Goal: Browse casually

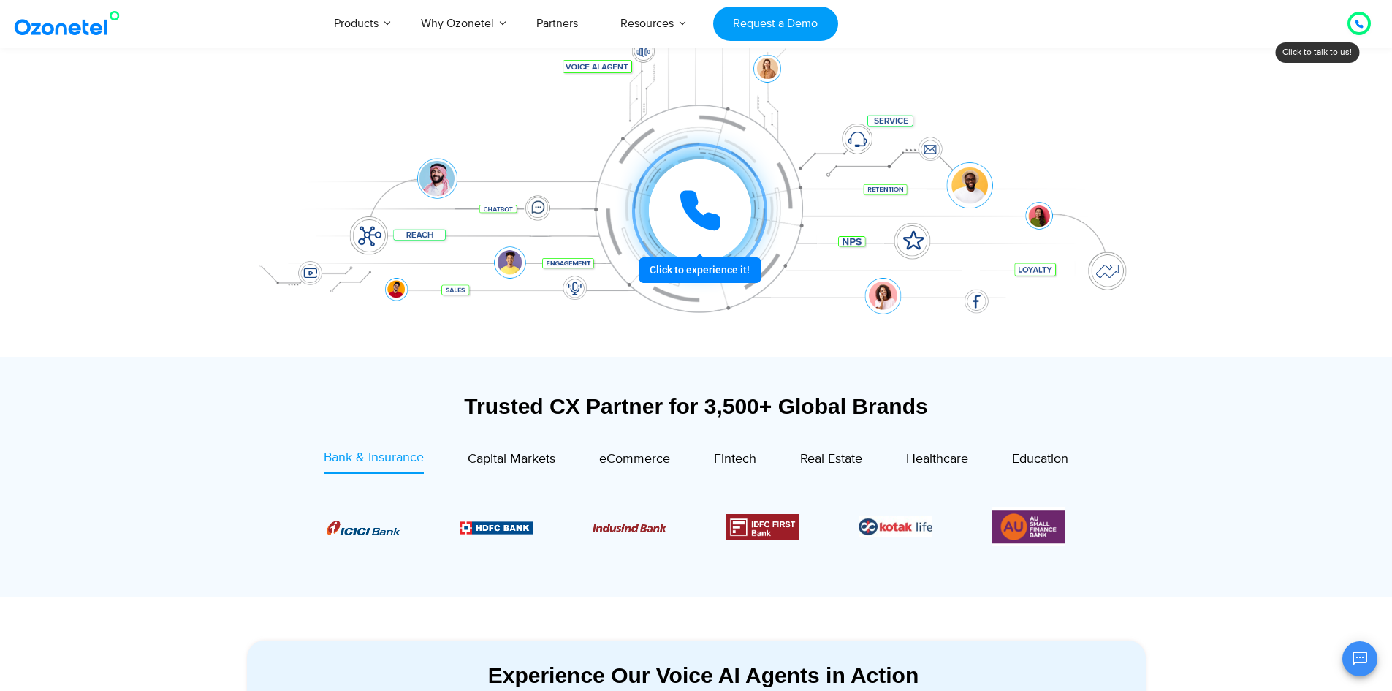
click at [688, 274] on div at bounding box center [699, 210] width 161 height 161
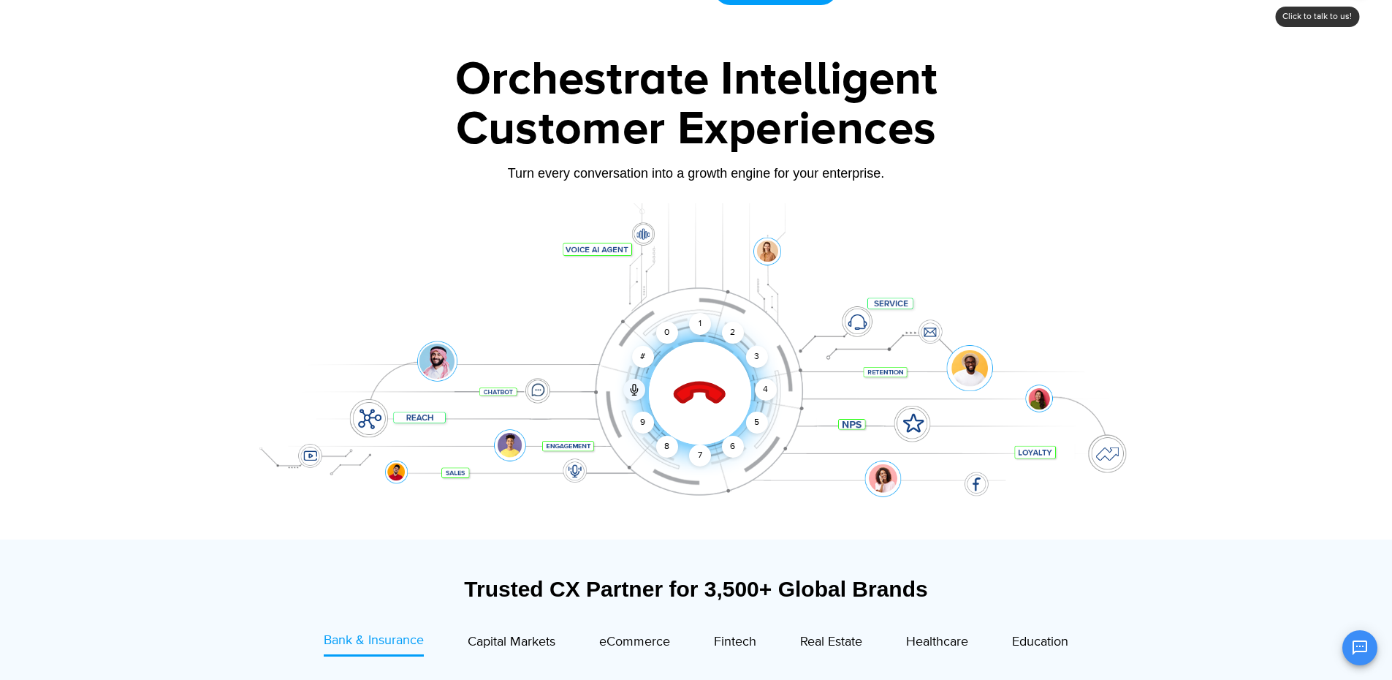
scroll to position [73, 0]
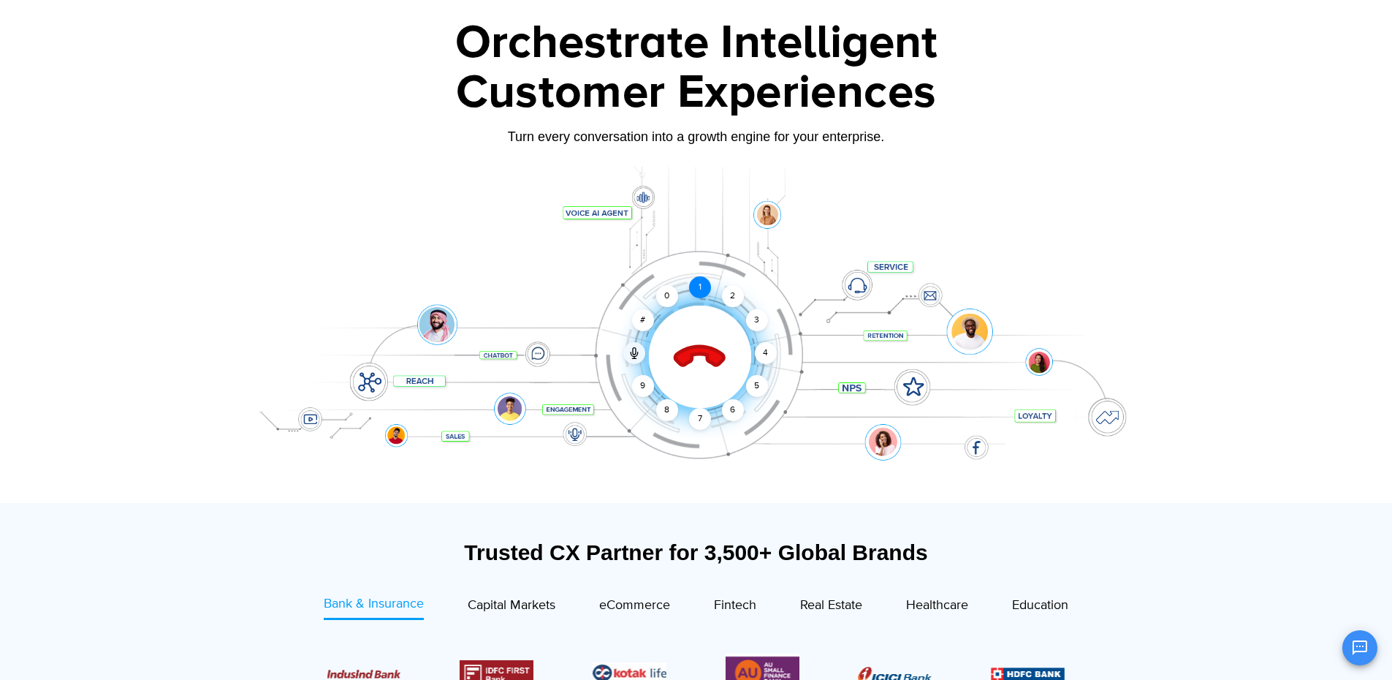
click at [700, 287] on div "1" at bounding box center [700, 287] width 22 height 22
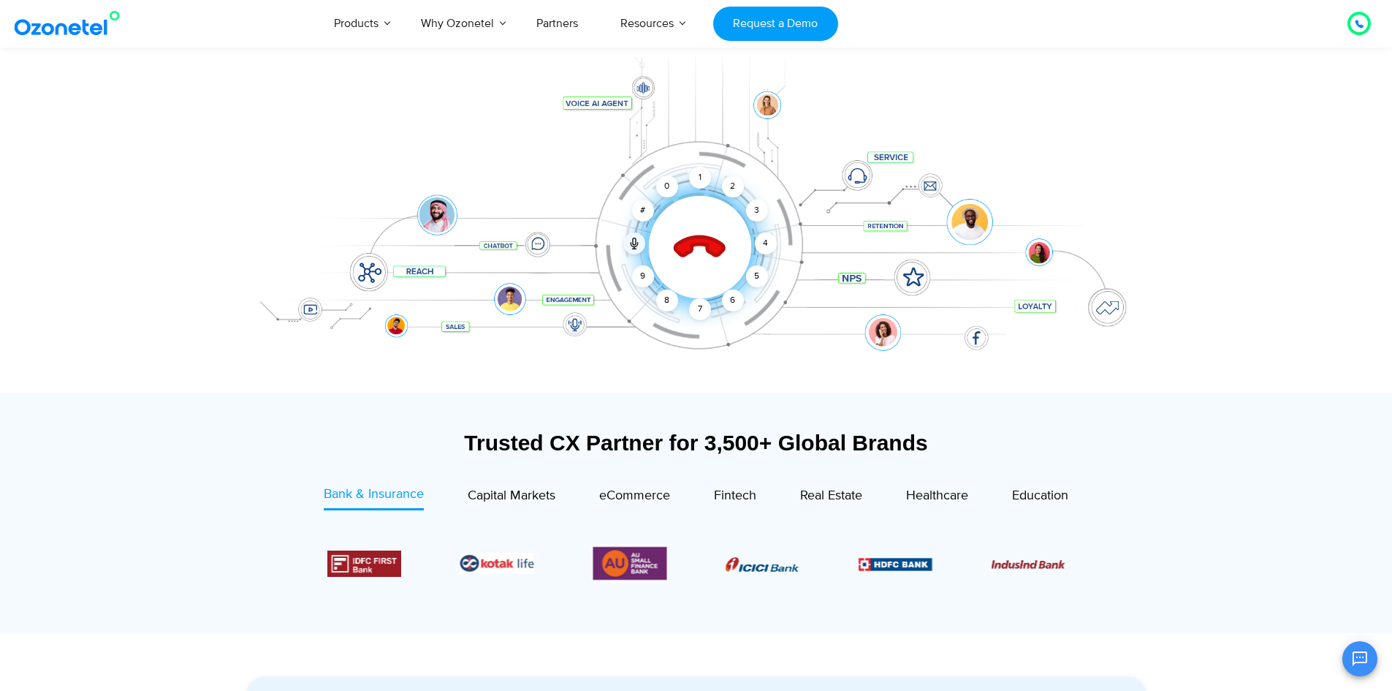
scroll to position [219, 0]
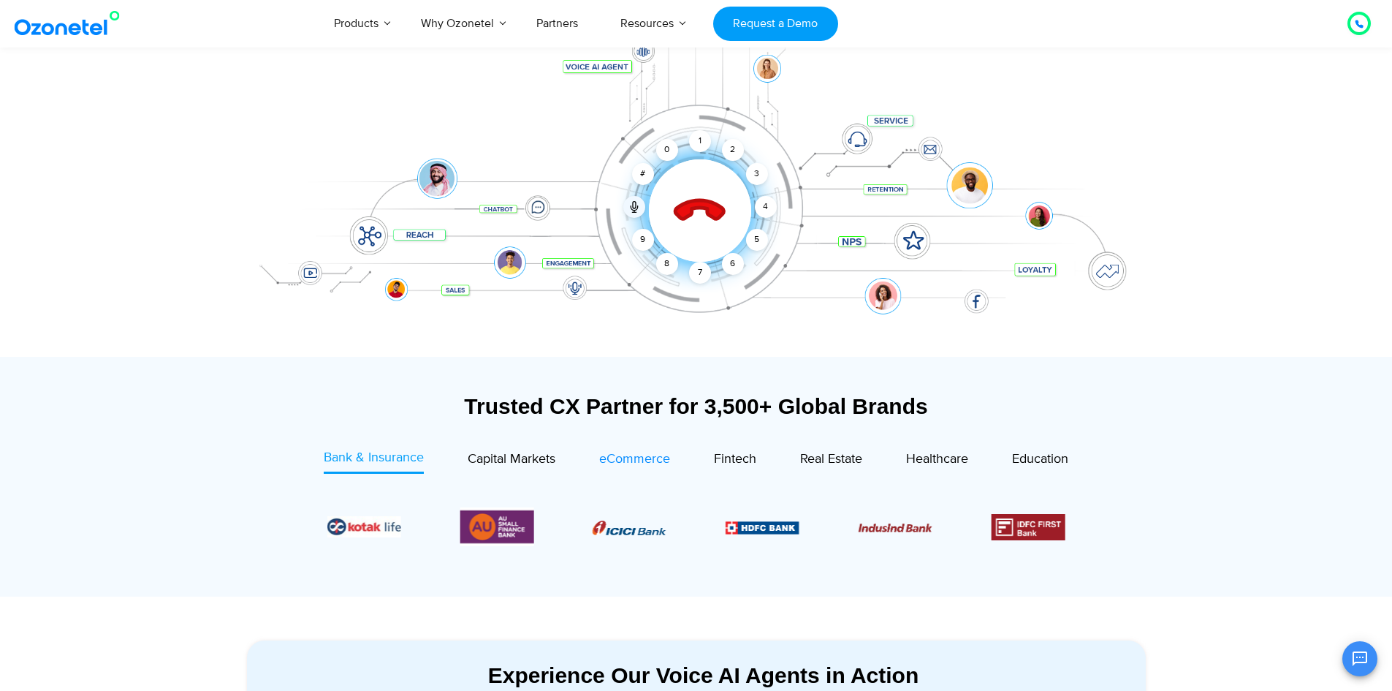
click at [610, 466] on span "eCommerce" at bounding box center [634, 459] width 71 height 16
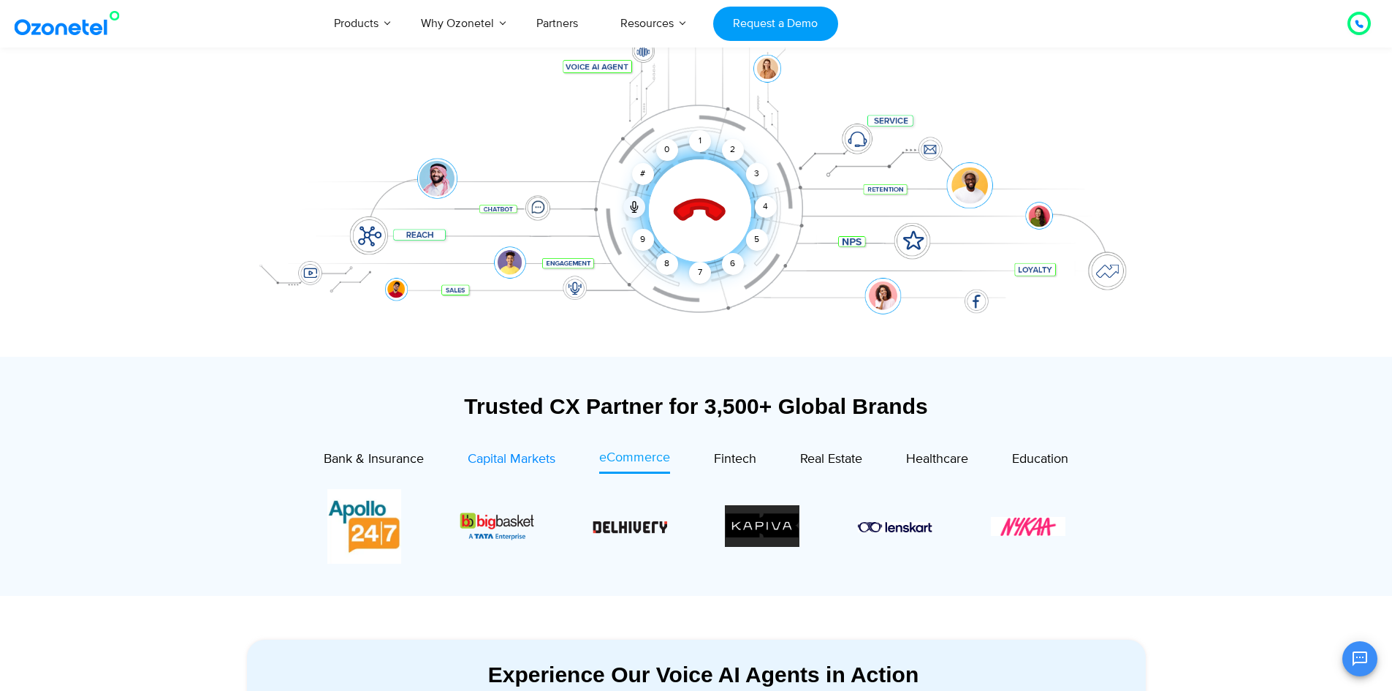
click at [536, 460] on span "Capital Markets" at bounding box center [512, 459] width 88 height 16
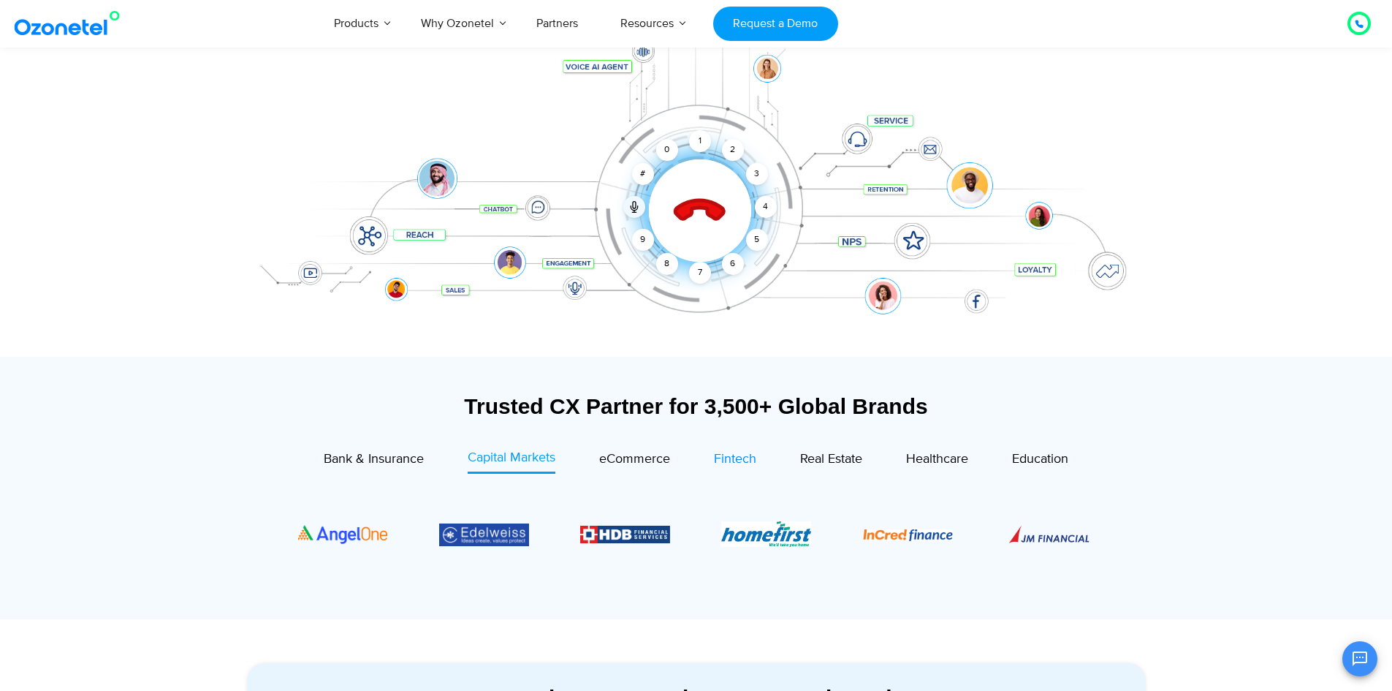
click at [726, 461] on span "Fintech" at bounding box center [735, 459] width 42 height 16
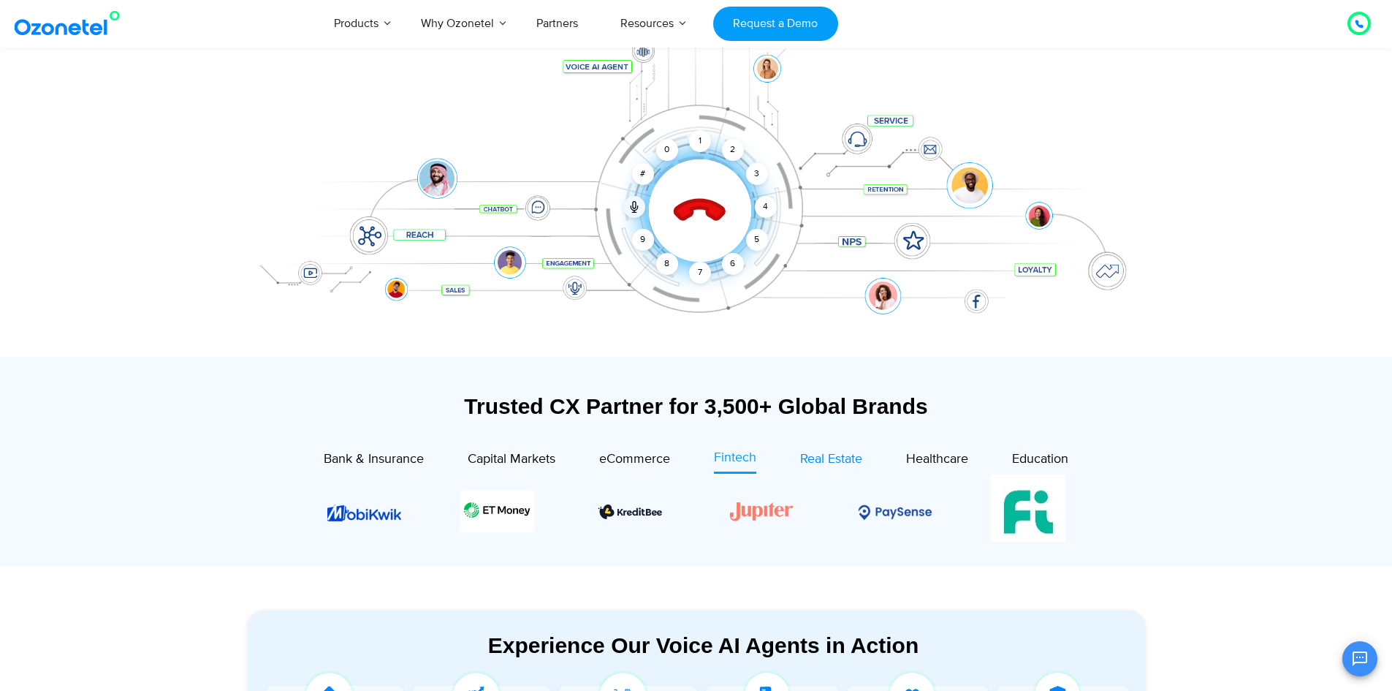
click at [823, 460] on span "Real Estate" at bounding box center [831, 459] width 62 height 16
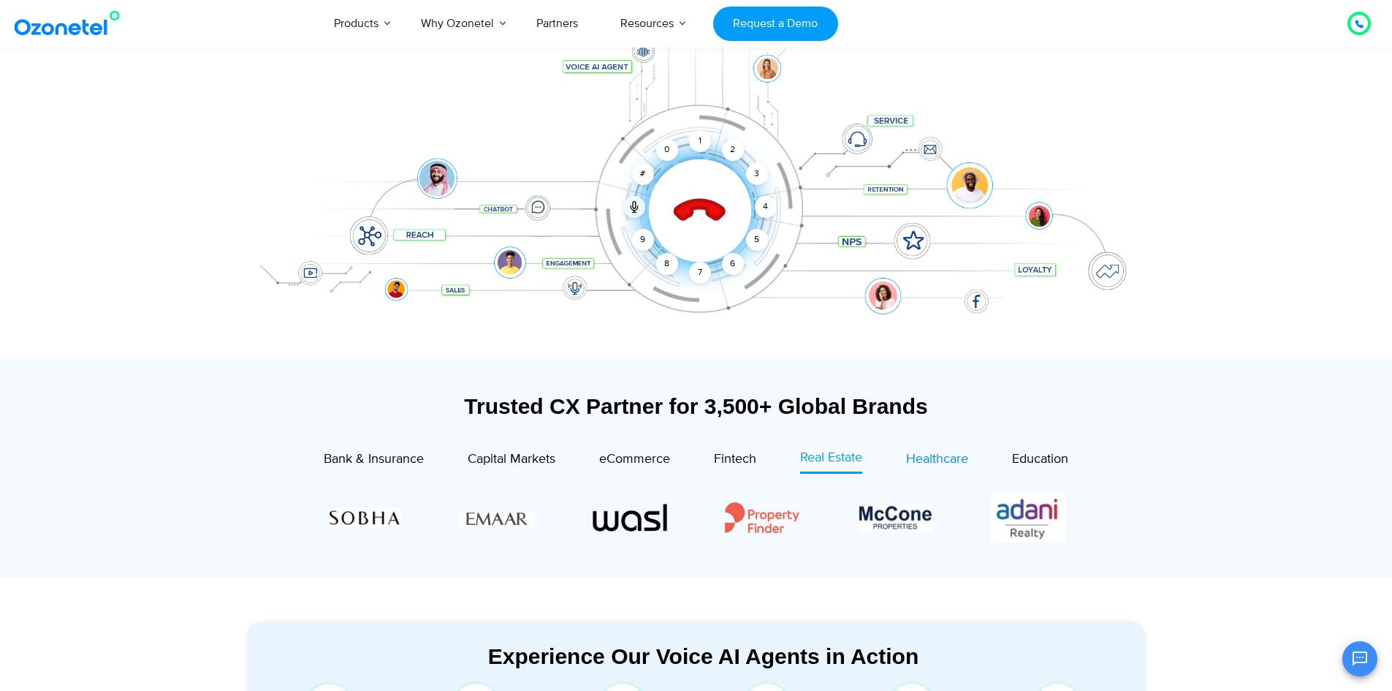
click at [916, 470] on link "Healthcare" at bounding box center [937, 461] width 62 height 26
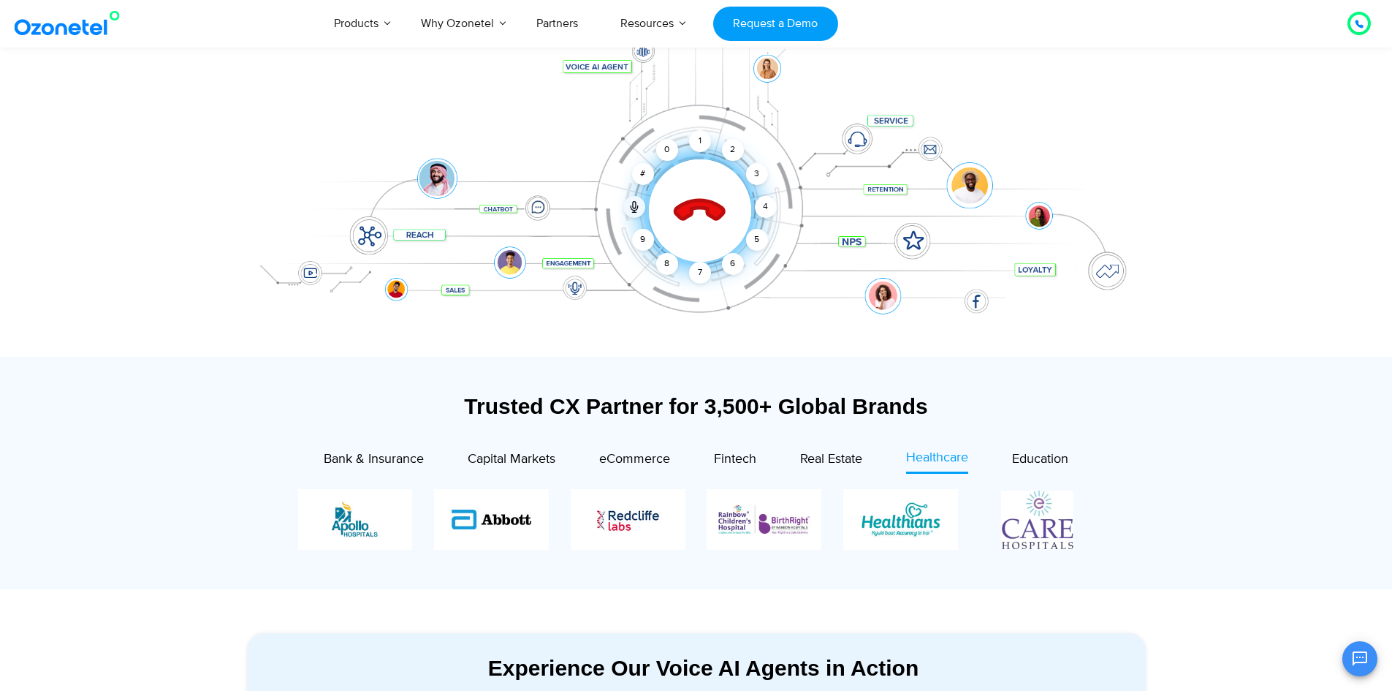
click at [1006, 464] on div "Education" at bounding box center [1018, 461] width 100 height 26
click at [1008, 464] on div "Education" at bounding box center [1018, 461] width 100 height 26
click at [1013, 464] on div "Education" at bounding box center [1018, 461] width 100 height 26
click at [1017, 463] on span "Education" at bounding box center [1040, 459] width 56 height 16
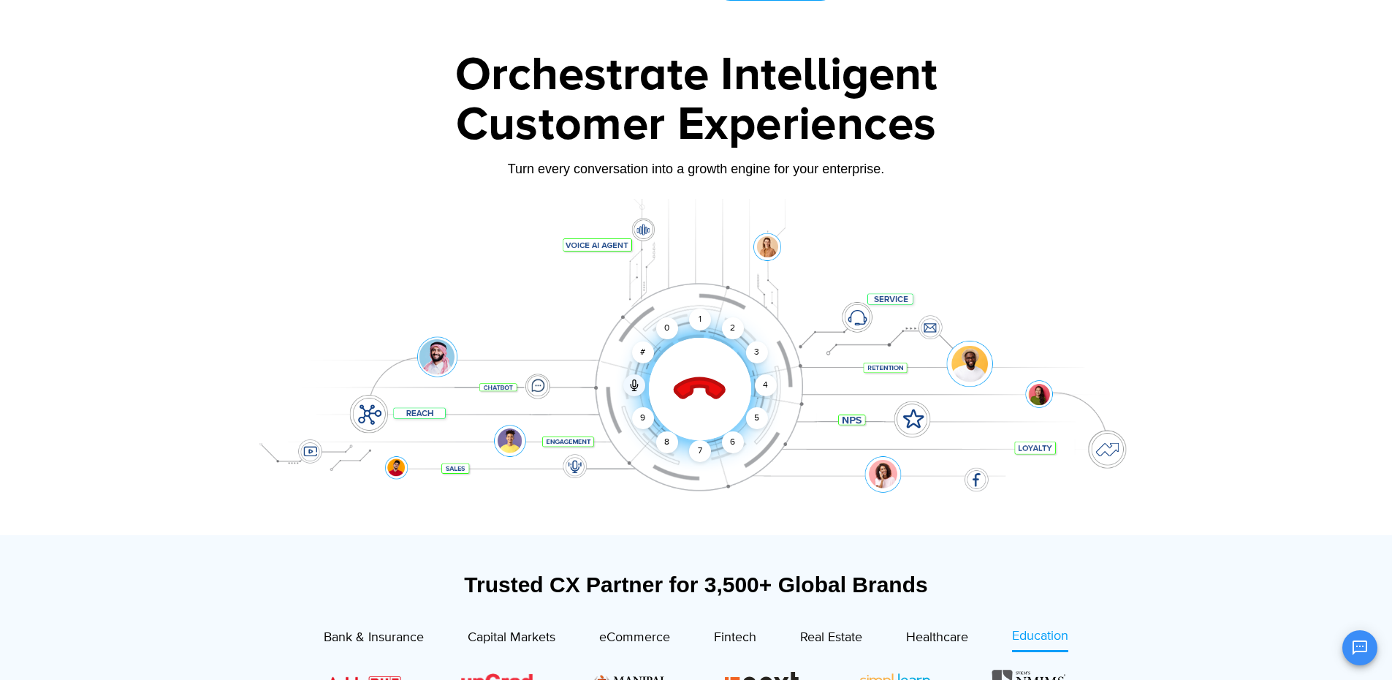
scroll to position [0, 0]
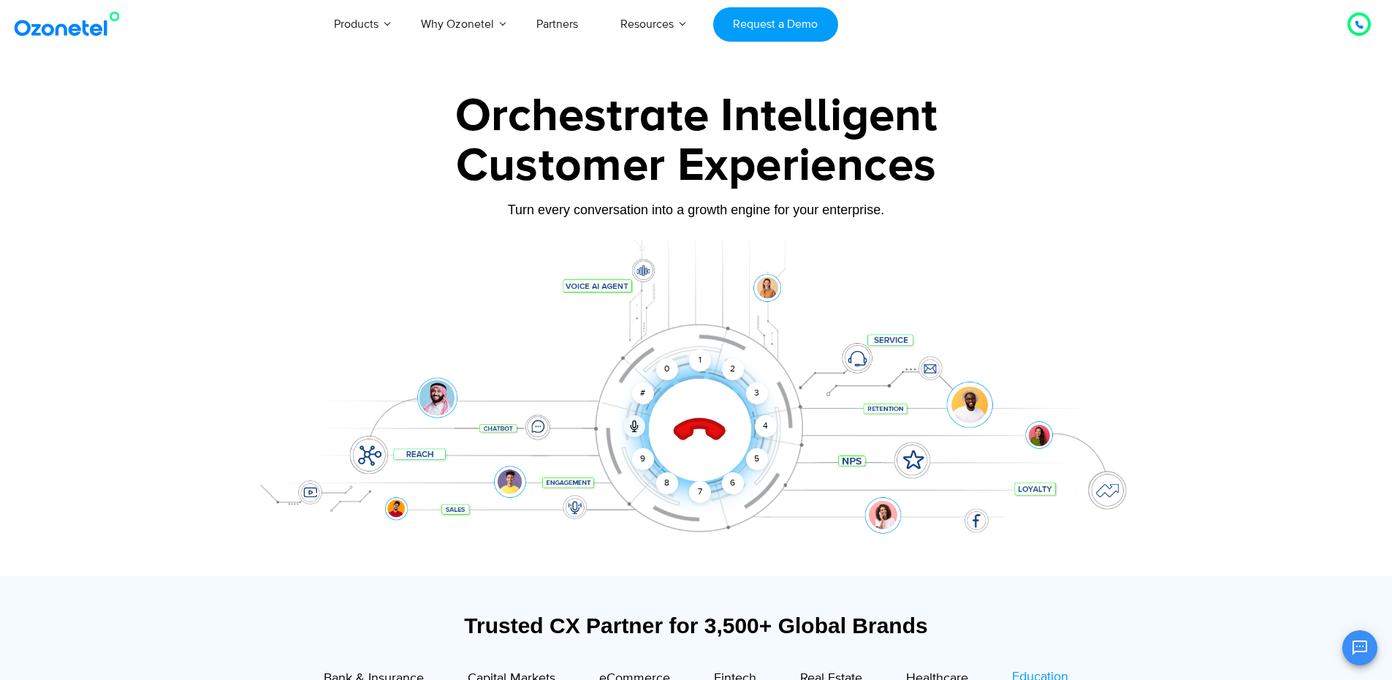
click at [688, 426] on icon at bounding box center [699, 430] width 51 height 51
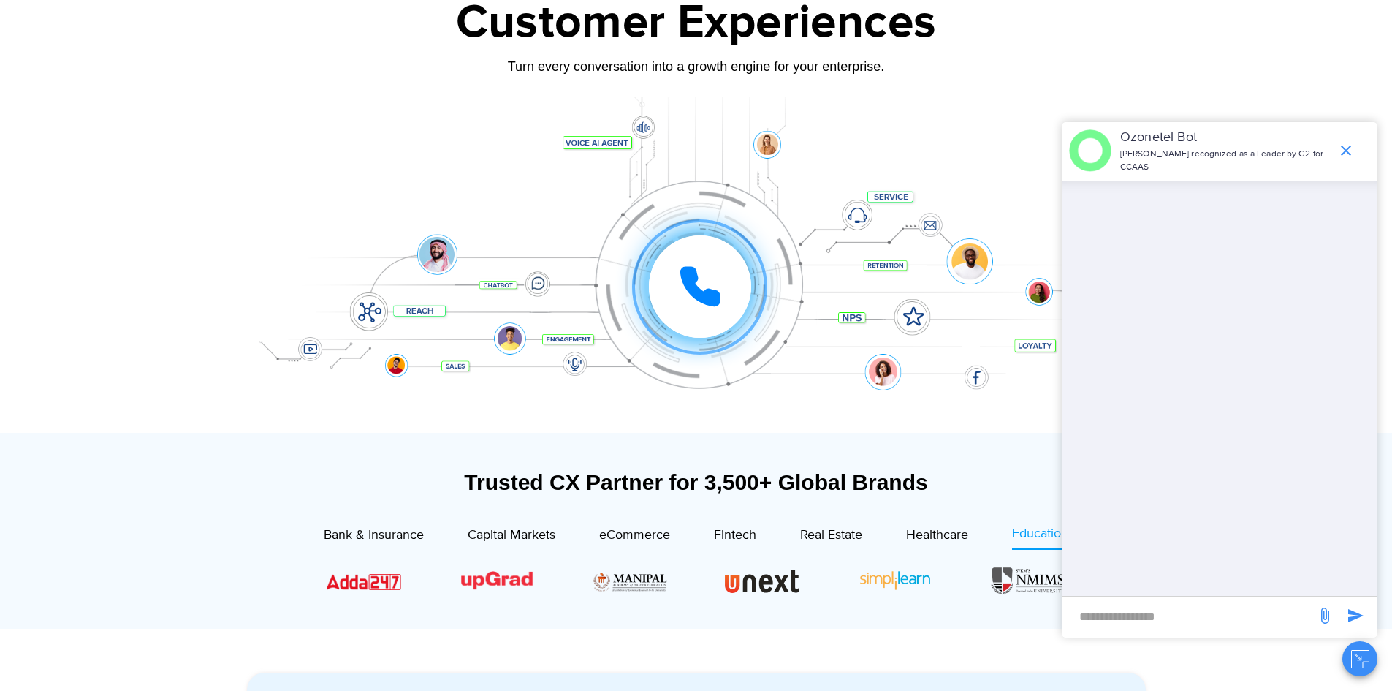
scroll to position [146, 0]
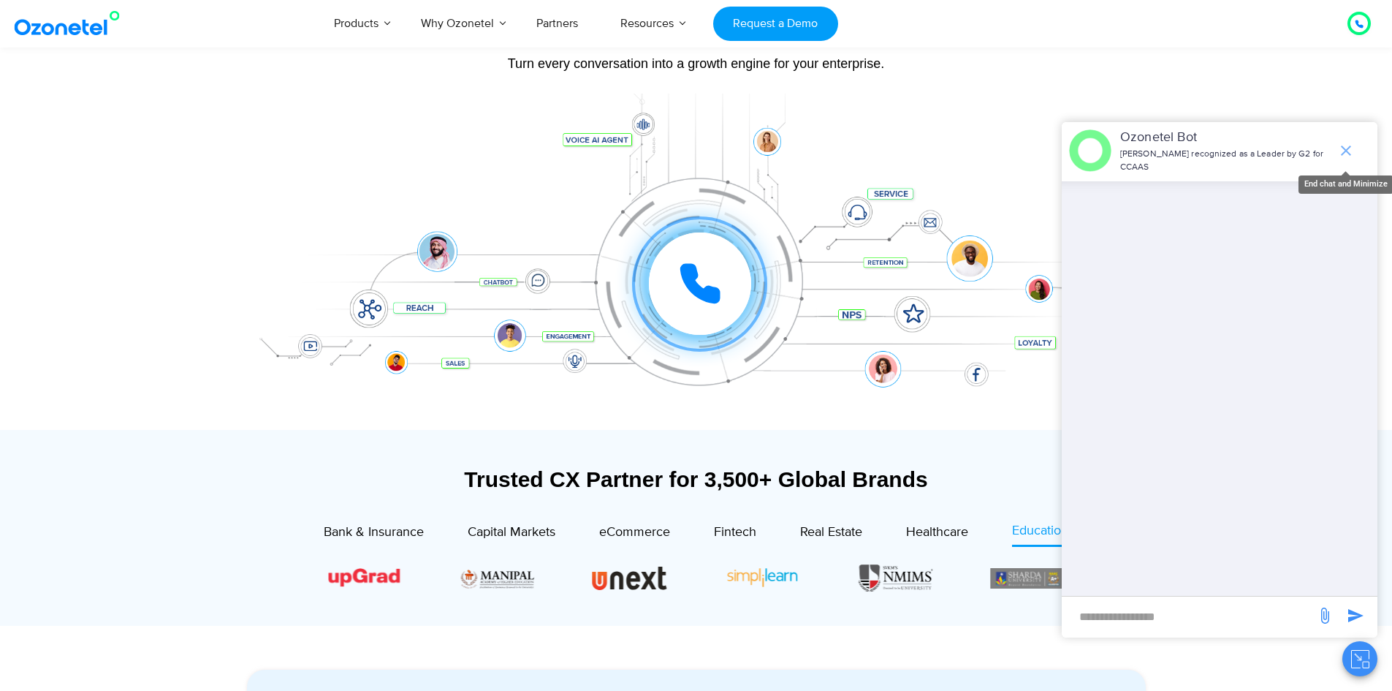
click at [1346, 147] on icon "end chat or minimize" at bounding box center [1346, 151] width 18 height 18
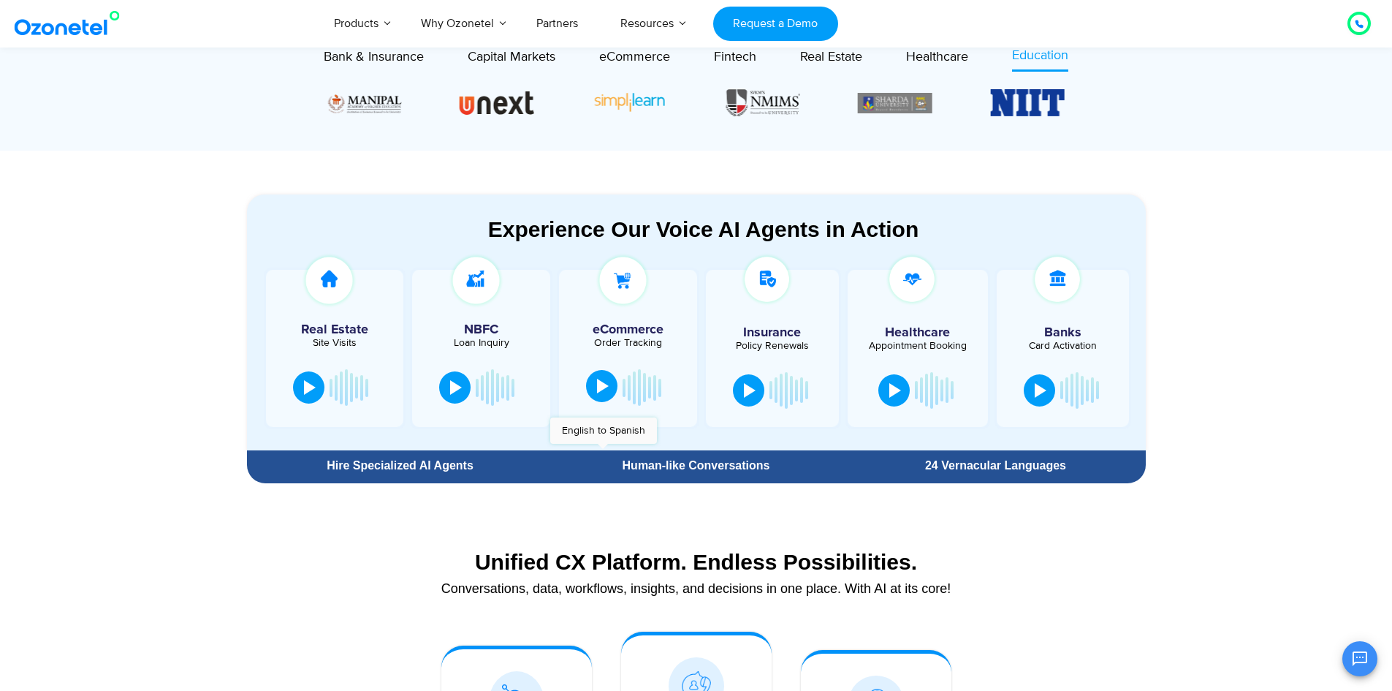
scroll to position [658, 0]
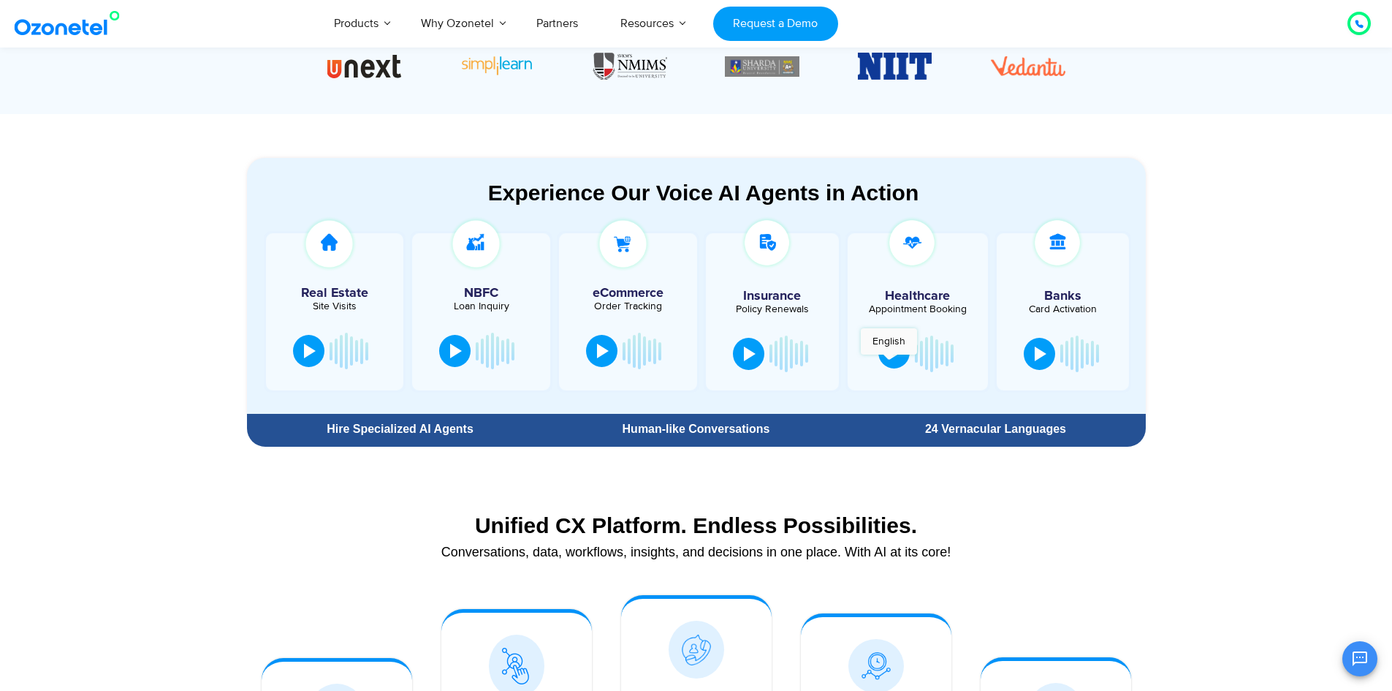
click at [892, 360] on div at bounding box center [895, 352] width 12 height 15
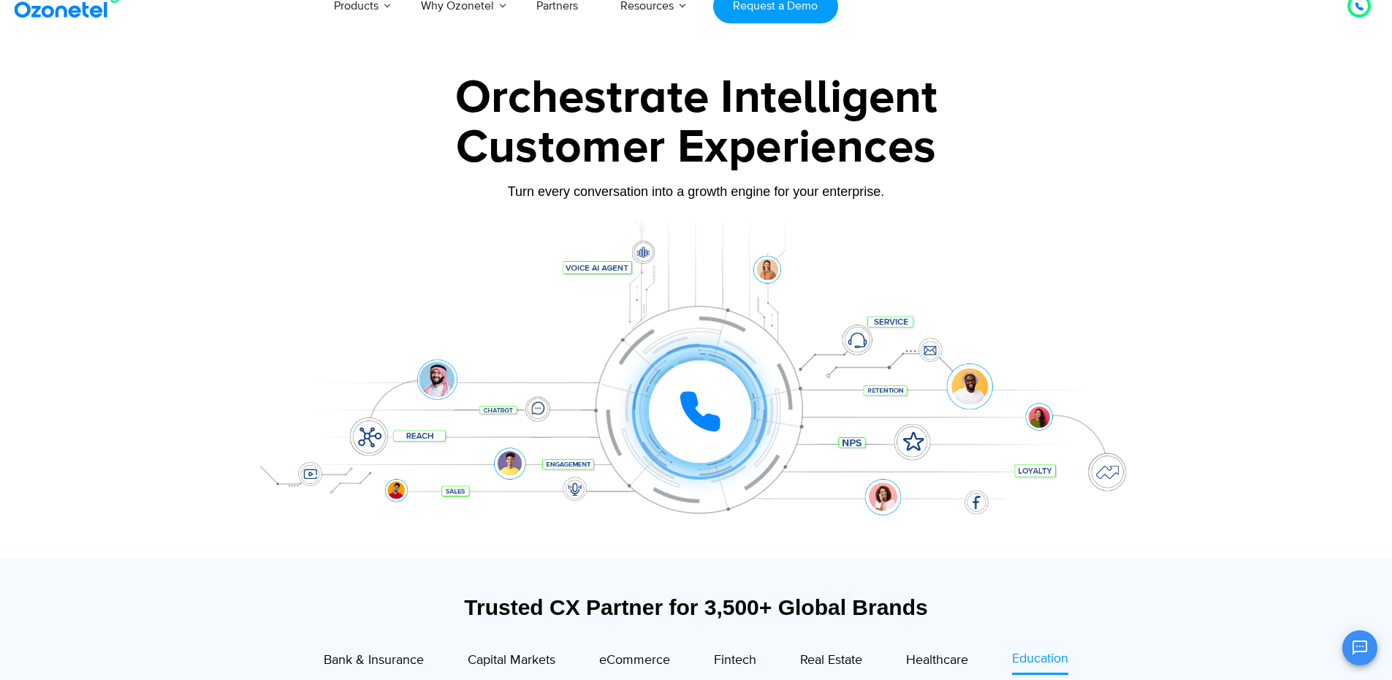
scroll to position [0, 0]
